Goal: Transaction & Acquisition: Book appointment/travel/reservation

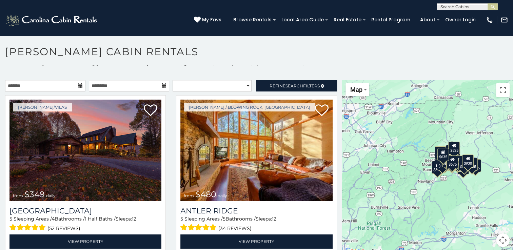
scroll to position [6, 0]
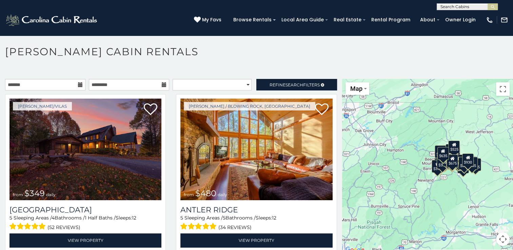
click at [424, 136] on div "$349 $480 $525 $315 $355 $675 $635 $930 $400 $451 $330 $400 $485 $460 $395 $695…" at bounding box center [427, 166] width 171 height 175
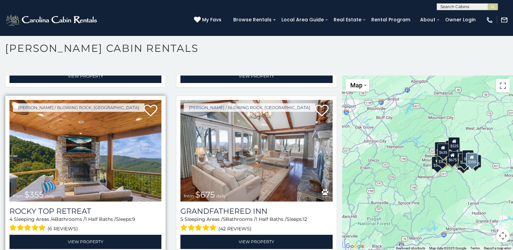
scroll to position [339, 0]
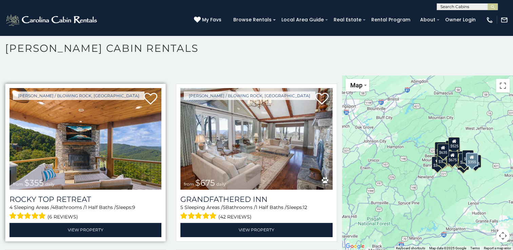
click at [81, 165] on img at bounding box center [85, 139] width 152 height 102
click at [83, 168] on img at bounding box center [85, 139] width 152 height 102
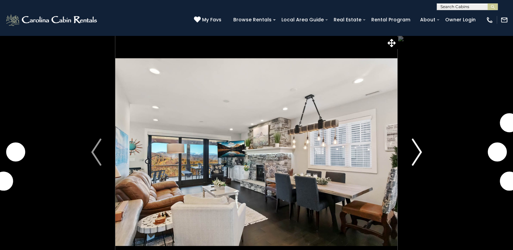
click at [417, 153] on img "Next" at bounding box center [416, 152] width 10 height 27
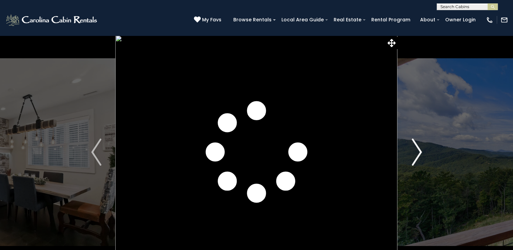
click at [415, 155] on img "Next" at bounding box center [416, 152] width 10 height 27
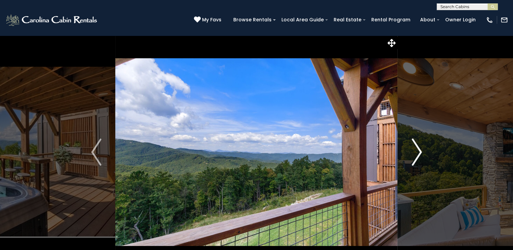
click at [415, 155] on img "Next" at bounding box center [416, 152] width 10 height 27
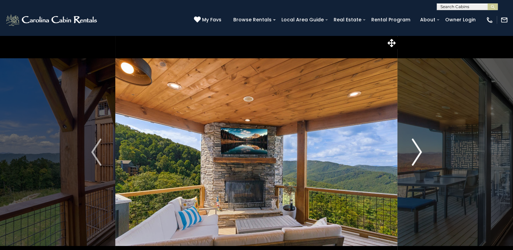
click at [416, 154] on img "Next" at bounding box center [416, 152] width 10 height 27
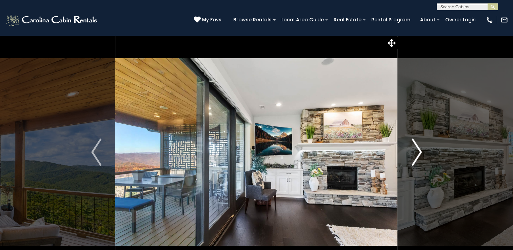
click at [412, 153] on img "Next" at bounding box center [416, 152] width 10 height 27
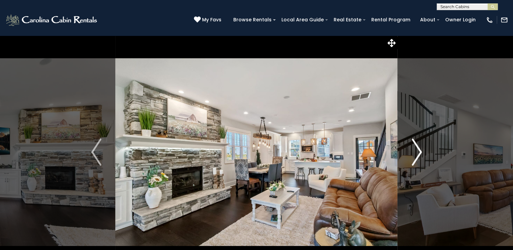
click at [412, 154] on img "Next" at bounding box center [416, 152] width 10 height 27
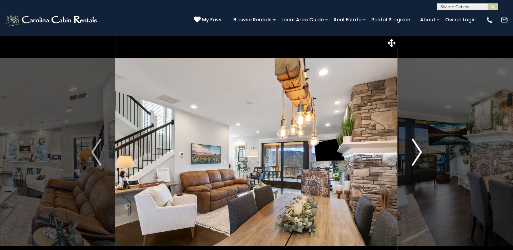
click at [419, 154] on img "Next" at bounding box center [416, 152] width 10 height 27
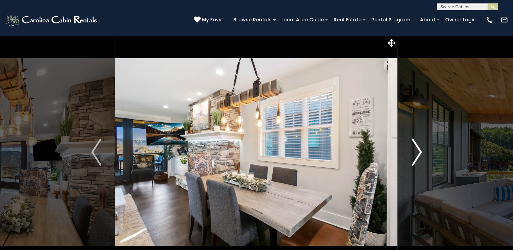
click at [418, 154] on img "Next" at bounding box center [416, 152] width 10 height 27
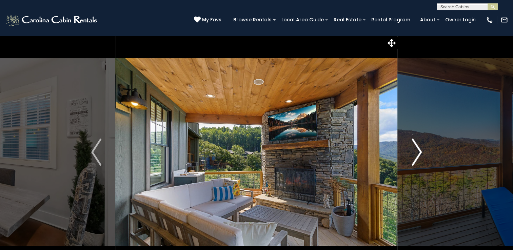
click at [415, 151] on img "Next" at bounding box center [416, 152] width 10 height 27
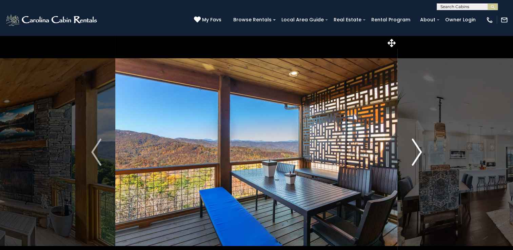
click at [417, 150] on img "Next" at bounding box center [416, 152] width 10 height 27
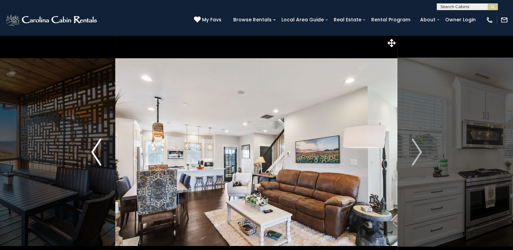
click at [91, 150] on img "Previous" at bounding box center [96, 152] width 10 height 27
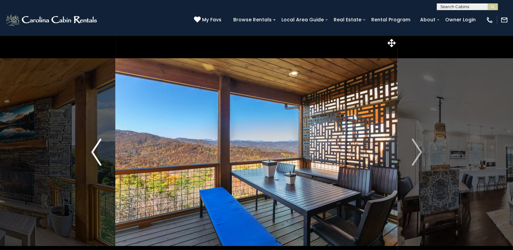
click at [91, 148] on img "Previous" at bounding box center [96, 152] width 10 height 27
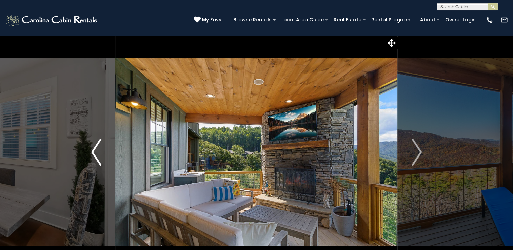
click at [91, 148] on img "Previous" at bounding box center [96, 152] width 10 height 27
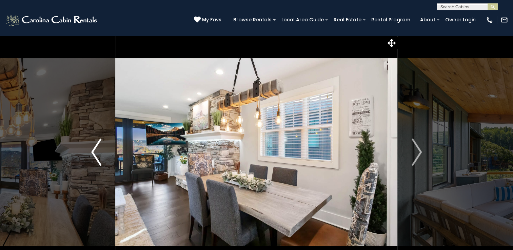
click at [90, 148] on button "Previous" at bounding box center [96, 152] width 38 height 234
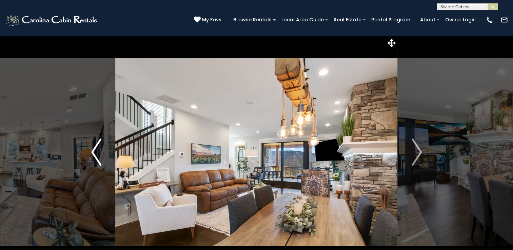
click at [91, 148] on img "Previous" at bounding box center [96, 152] width 10 height 27
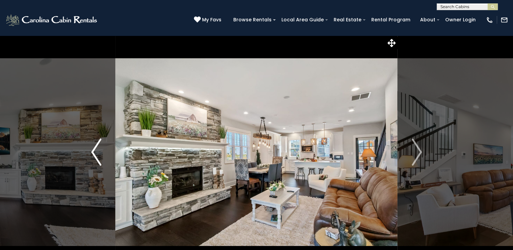
click at [93, 148] on img "Previous" at bounding box center [96, 152] width 10 height 27
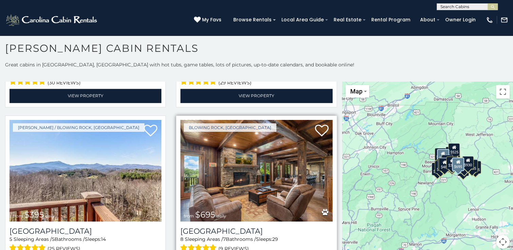
scroll to position [1152, 0]
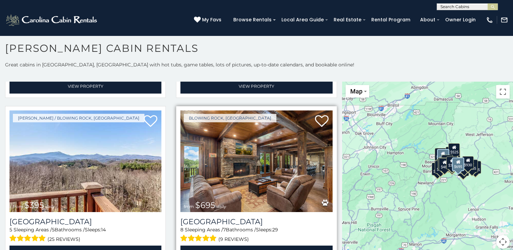
click at [246, 154] on img at bounding box center [256, 161] width 152 height 102
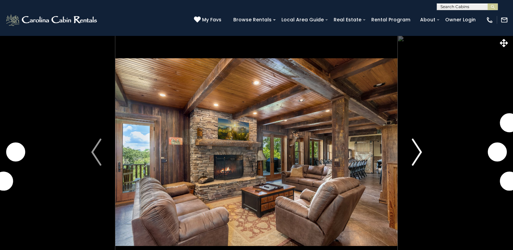
click at [419, 150] on img "Next" at bounding box center [416, 152] width 10 height 27
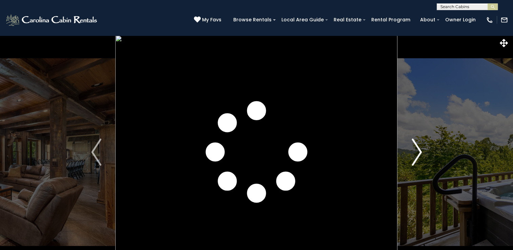
click at [422, 154] on button "Next" at bounding box center [416, 152] width 38 height 234
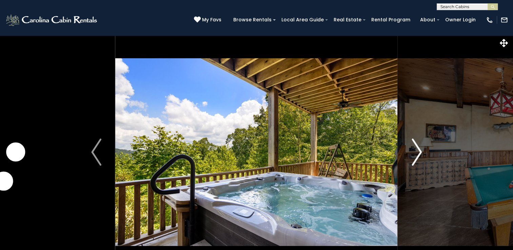
click at [419, 151] on img "Next" at bounding box center [416, 152] width 10 height 27
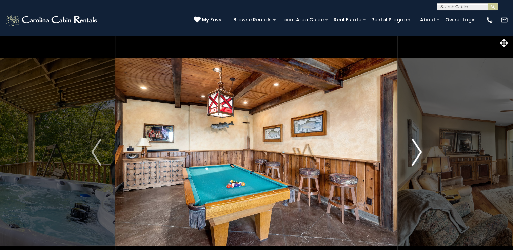
click at [420, 151] on img "Next" at bounding box center [416, 152] width 10 height 27
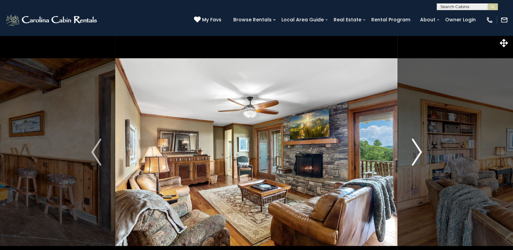
click at [417, 151] on img "Next" at bounding box center [416, 152] width 10 height 27
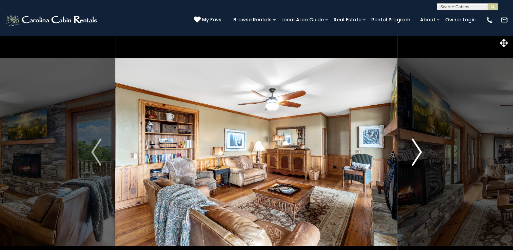
click at [417, 150] on img "Next" at bounding box center [416, 152] width 10 height 27
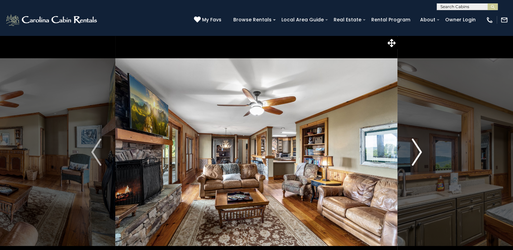
click at [417, 148] on img "Next" at bounding box center [416, 152] width 10 height 27
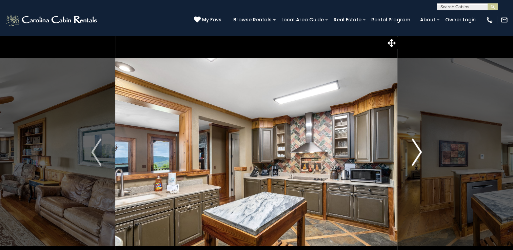
click at [419, 152] on img "Next" at bounding box center [416, 152] width 10 height 27
